Goal: Task Accomplishment & Management: Manage account settings

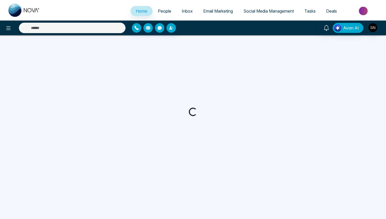
select select "*"
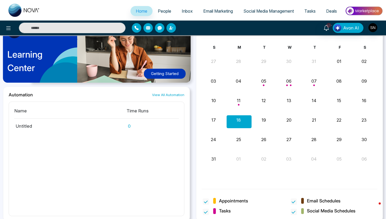
scroll to position [290, 0]
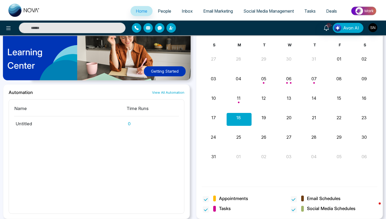
click at [164, 8] on link "People" at bounding box center [165, 11] width 24 height 10
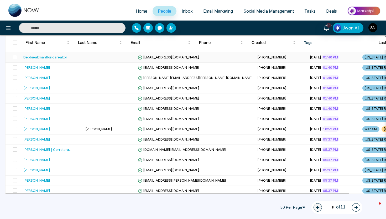
scroll to position [85, 0]
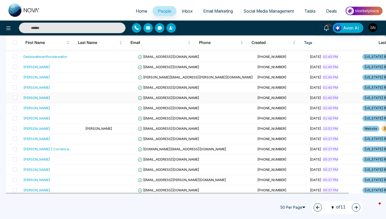
click at [49, 102] on td "[PERSON_NAME]" at bounding box center [52, 98] width 62 height 10
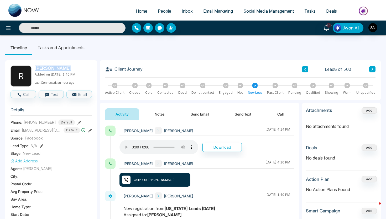
drag, startPoint x: 33, startPoint y: 69, endPoint x: 64, endPoint y: 70, distance: 31.0
click at [64, 70] on div "R [PERSON_NAME] Added on [DATE] 1:40 PM Last Connected: an hour ago" at bounding box center [51, 75] width 81 height 21
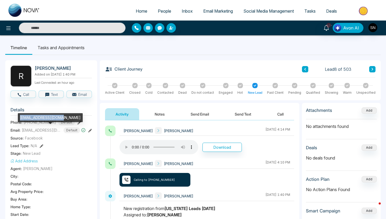
drag, startPoint x: 20, startPoint y: 118, endPoint x: 63, endPoint y: 118, distance: 43.3
click at [63, 118] on div "[EMAIL_ADDRESS][DOMAIN_NAME]" at bounding box center [50, 117] width 65 height 9
copy div "[EMAIL_ADDRESS][DOMAIN_NAME]"
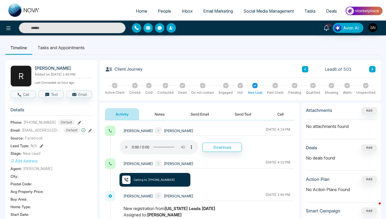
scroll to position [22, 0]
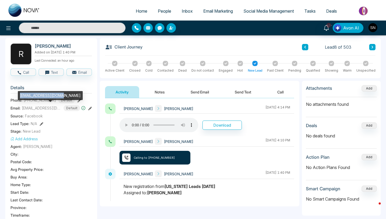
copy div "[EMAIL_ADDRESS][DOMAIN_NAME]"
click at [153, 14] on link "People" at bounding box center [165, 11] width 24 height 10
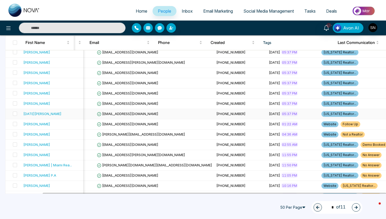
scroll to position [202, 0]
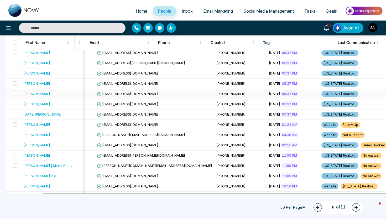
click at [269, 92] on span "[DATE]" at bounding box center [274, 93] width 11 height 4
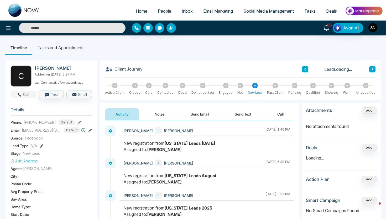
click at [24, 91] on button "Call" at bounding box center [23, 93] width 25 height 7
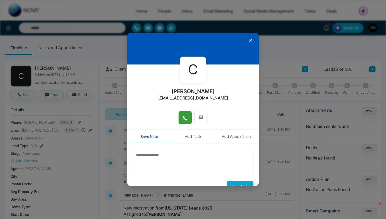
click at [187, 122] on button at bounding box center [185, 117] width 13 height 13
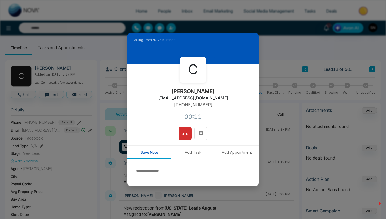
drag, startPoint x: 166, startPoint y: 91, endPoint x: 227, endPoint y: 92, distance: 61.5
click at [227, 92] on div "C [PERSON_NAME] [EMAIL_ADDRESS][DOMAIN_NAME] [PHONE_NUMBER]:11" at bounding box center [192, 95] width 131 height 62
copy h2 "[PERSON_NAME]"
click at [190, 136] on button at bounding box center [185, 133] width 13 height 13
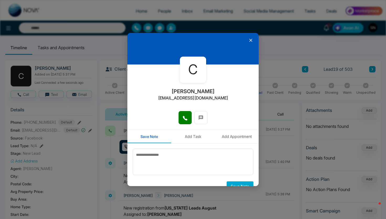
click at [251, 38] on icon at bounding box center [250, 40] width 5 height 5
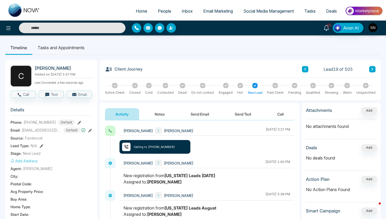
click at [269, 5] on ul "Home People Inbox Email Marketing Social Media Management Tasks Deals" at bounding box center [214, 11] width 338 height 14
click at [269, 11] on span "Social Media Management" at bounding box center [268, 10] width 50 height 5
click at [246, 110] on button "Send Text" at bounding box center [243, 114] width 38 height 12
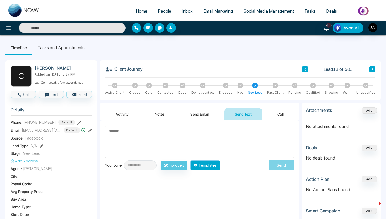
click at [212, 167] on button "Templates" at bounding box center [205, 165] width 30 height 10
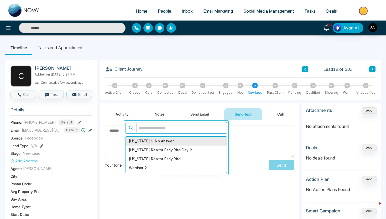
click at [166, 145] on div "[US_STATE] :- No Answer" at bounding box center [176, 140] width 101 height 9
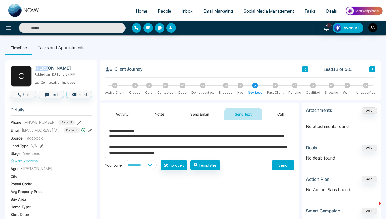
drag, startPoint x: 34, startPoint y: 68, endPoint x: 46, endPoint y: 69, distance: 11.7
click at [46, 69] on div "C [PERSON_NAME] Added on [DATE] 5:37 PM Last Connected: a minute ago" at bounding box center [51, 75] width 81 height 21
copy h2 "[PERSON_NAME]"
drag, startPoint x: 118, startPoint y: 130, endPoint x: 137, endPoint y: 132, distance: 19.8
click at [137, 132] on textarea "**********" at bounding box center [199, 141] width 189 height 32
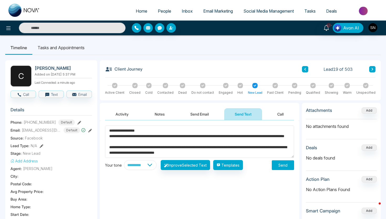
paste textarea
type textarea "**********"
click at [280, 164] on button "Send" at bounding box center [283, 165] width 22 height 10
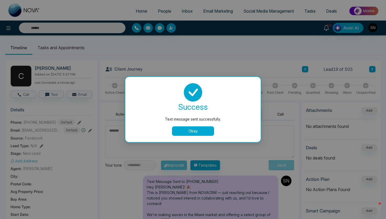
click at [200, 136] on div "success Text message sent successfully. Okay" at bounding box center [193, 109] width 136 height 65
click at [200, 126] on div "success Text message sent successfully. Okay" at bounding box center [193, 109] width 123 height 53
click at [200, 129] on button "Okay" at bounding box center [193, 130] width 42 height 9
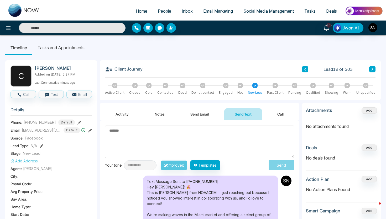
click at [374, 71] on button at bounding box center [372, 69] width 6 height 6
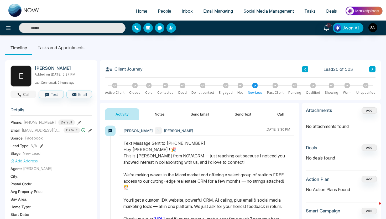
click at [17, 92] on button "Call" at bounding box center [23, 93] width 25 height 7
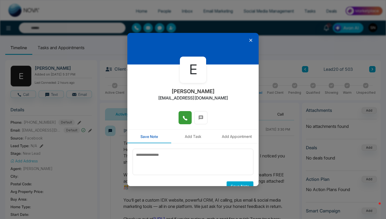
click at [184, 112] on button at bounding box center [185, 117] width 13 height 13
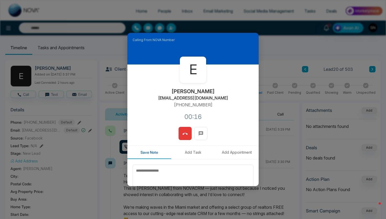
click at [185, 133] on icon at bounding box center [185, 133] width 5 height 2
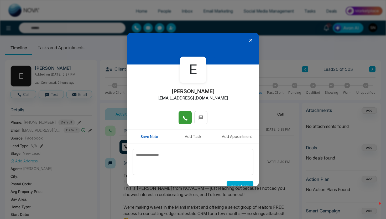
click at [248, 46] on div at bounding box center [192, 49] width 131 height 32
click at [252, 40] on icon at bounding box center [250, 40] width 5 height 5
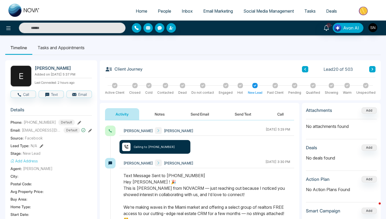
click at [164, 15] on link "People" at bounding box center [165, 11] width 24 height 10
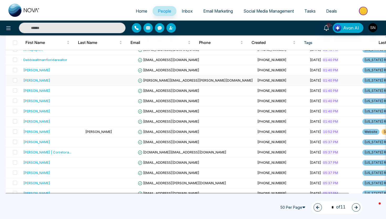
scroll to position [81, 0]
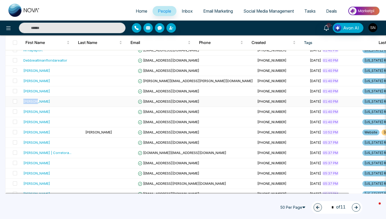
drag, startPoint x: 22, startPoint y: 102, endPoint x: 37, endPoint y: 102, distance: 15.0
click at [37, 102] on td "[PERSON_NAME]" at bounding box center [52, 101] width 62 height 10
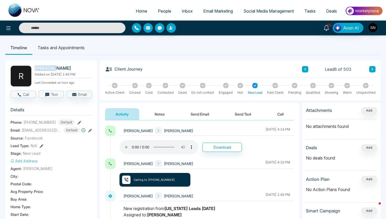
drag, startPoint x: 34, startPoint y: 69, endPoint x: 53, endPoint y: 69, distance: 19.7
click at [53, 69] on div "R [PERSON_NAME] Added on [DATE] 1:40 PM Last Connected: an hour ago" at bounding box center [51, 75] width 81 height 21
copy h2 "[PERSON_NAME]"
click at [33, 66] on div "R [PERSON_NAME] Added on [DATE] 1:40 PM Last Connected: an hour ago" at bounding box center [51, 75] width 81 height 21
drag, startPoint x: 33, startPoint y: 66, endPoint x: 65, endPoint y: 66, distance: 32.0
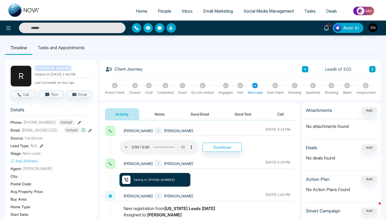
click at [65, 66] on div "R [PERSON_NAME] Added on [DATE] 1:40 PM Last Connected: an hour ago" at bounding box center [51, 75] width 81 height 21
copy h2 "[PERSON_NAME]"
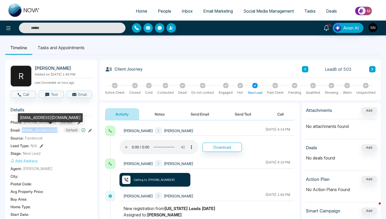
drag, startPoint x: 22, startPoint y: 130, endPoint x: 59, endPoint y: 131, distance: 36.5
click at [59, 131] on span "[EMAIL_ADDRESS][DOMAIN_NAME]" at bounding box center [41, 130] width 39 height 6
drag, startPoint x: 20, startPoint y: 117, endPoint x: 64, endPoint y: 120, distance: 43.7
click at [64, 120] on div "[EMAIL_ADDRESS][DOMAIN_NAME]" at bounding box center [50, 117] width 65 height 9
copy div "[EMAIL_ADDRESS][DOMAIN_NAME]"
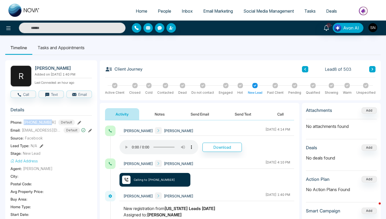
drag, startPoint x: 24, startPoint y: 122, endPoint x: 52, endPoint y: 123, distance: 28.4
click at [53, 122] on div "[PHONE_NUMBER] Default" at bounding box center [49, 122] width 51 height 6
copy span "[PHONE_NUMBER]"
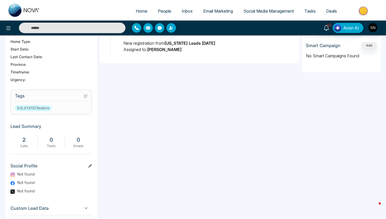
scroll to position [177, 0]
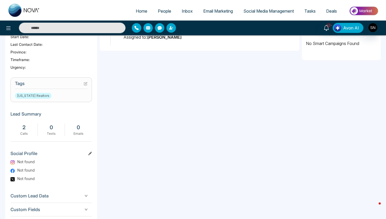
click at [88, 84] on section "Tags [US_STATE] Realtors" at bounding box center [51, 89] width 81 height 25
click at [85, 83] on icon at bounding box center [86, 83] width 2 height 2
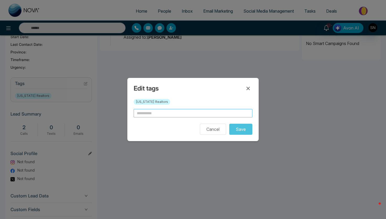
click at [160, 111] on input "text" at bounding box center [193, 113] width 119 height 8
type input "*"
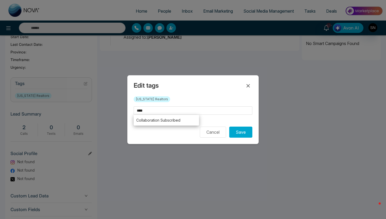
click at [177, 131] on div "Cancel Save" at bounding box center [193, 131] width 119 height 11
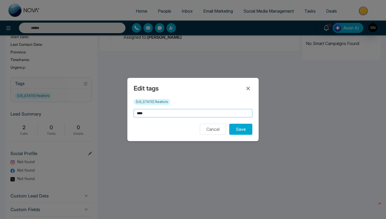
click at [176, 111] on input "****" at bounding box center [193, 113] width 119 height 8
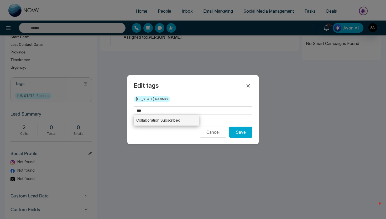
click at [172, 121] on li "Collaboration Subscribed" at bounding box center [166, 120] width 65 height 11
type input "**********"
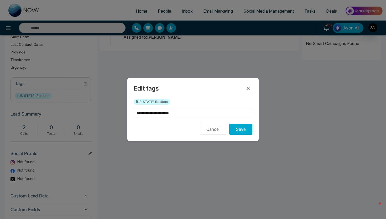
click at [253, 127] on div "**********" at bounding box center [192, 109] width 131 height 63
click at [249, 128] on button "Save" at bounding box center [240, 128] width 23 height 11
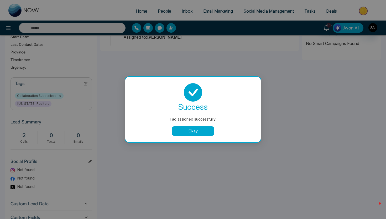
click at [206, 128] on button "Okay" at bounding box center [193, 130] width 42 height 9
